Goal: Navigation & Orientation: Find specific page/section

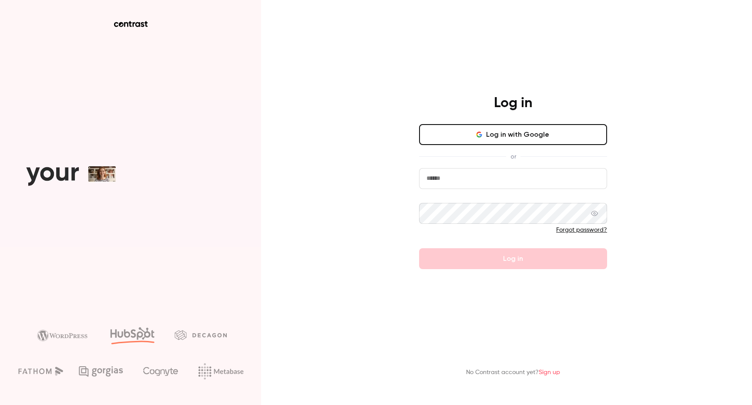
click at [554, 133] on button "Log in with Google" at bounding box center [513, 134] width 188 height 21
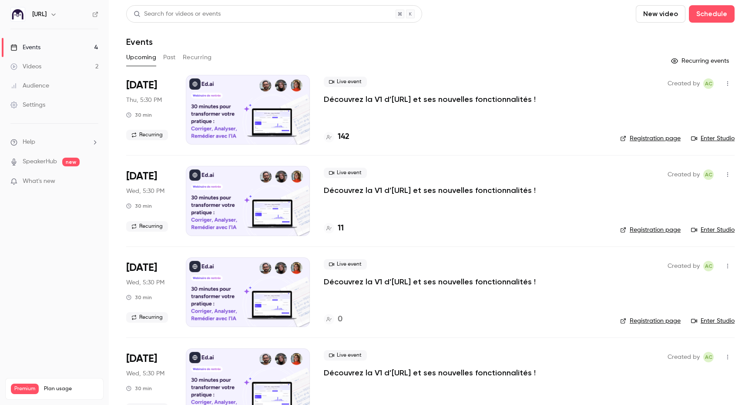
click at [462, 115] on div "Live event Découvrez la V1 d’[URL] et ses nouvelles fonctionnalités ! 142" at bounding box center [465, 110] width 282 height 70
click at [725, 136] on link "Enter Studio" at bounding box center [713, 138] width 44 height 9
